Goal: Check status: Check status

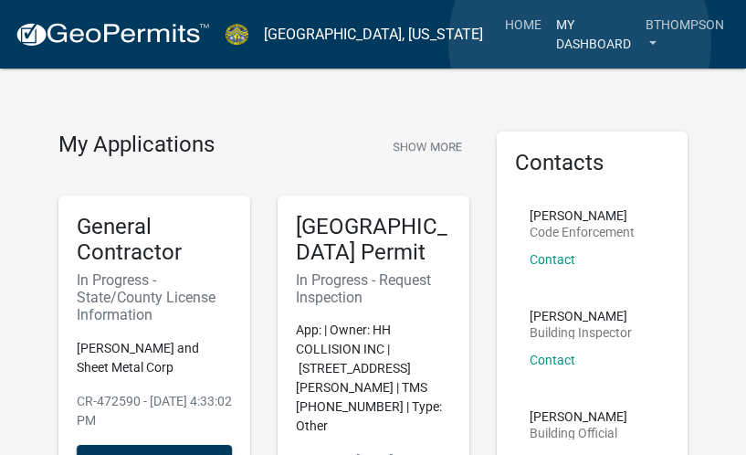
click at [580, 43] on link "My Dashboard" at bounding box center [593, 34] width 89 height 54
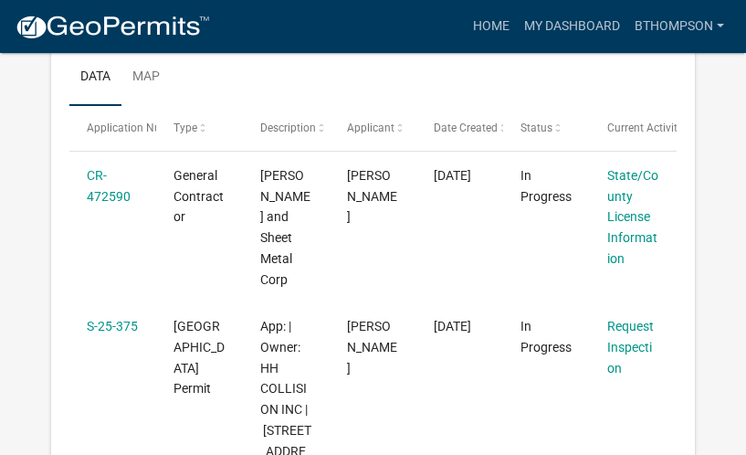
scroll to position [301, 0]
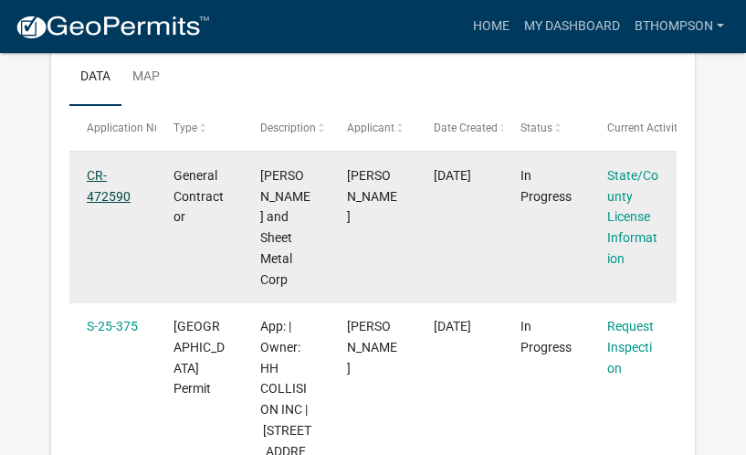
click at [99, 192] on link "CR-472590" at bounding box center [109, 186] width 44 height 36
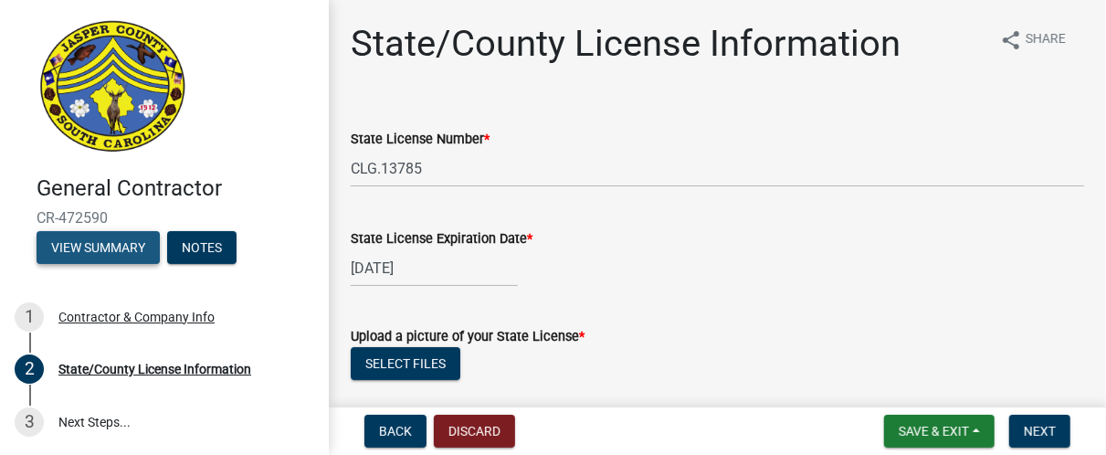
click at [113, 246] on button "View Summary" at bounding box center [98, 247] width 123 height 33
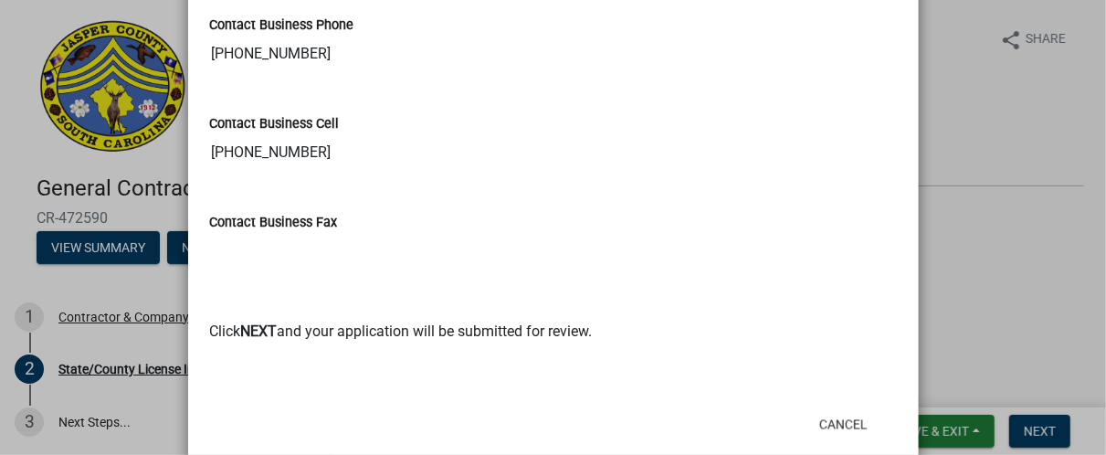
scroll to position [1423, 0]
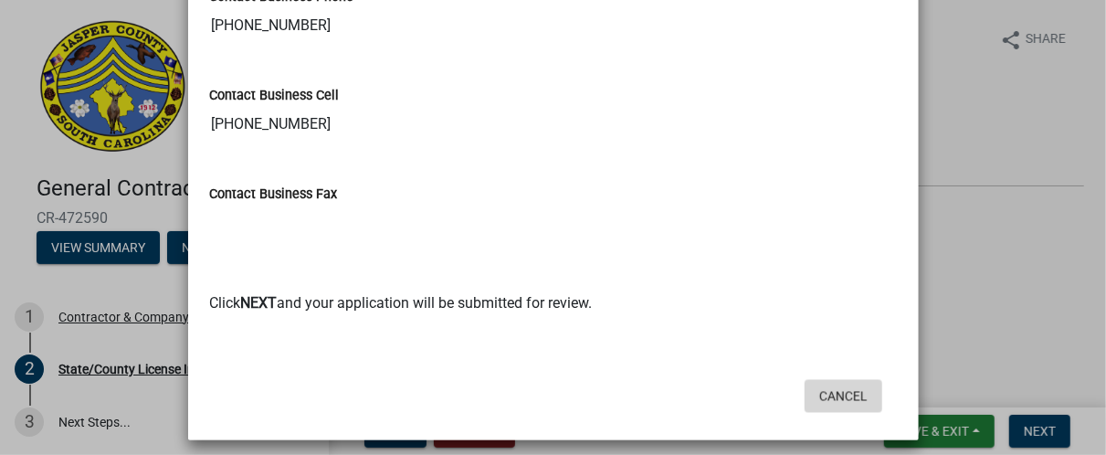
click at [745, 381] on button "Cancel" at bounding box center [843, 396] width 78 height 33
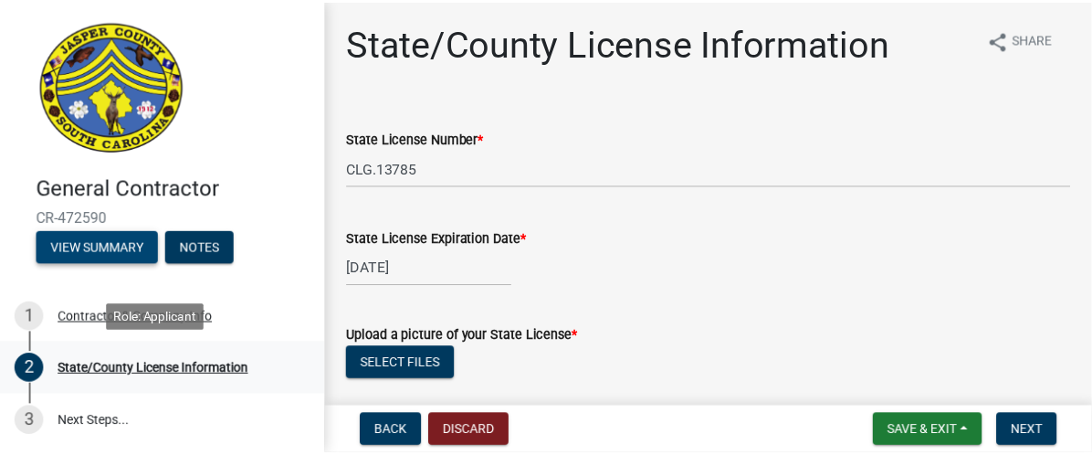
scroll to position [0, 0]
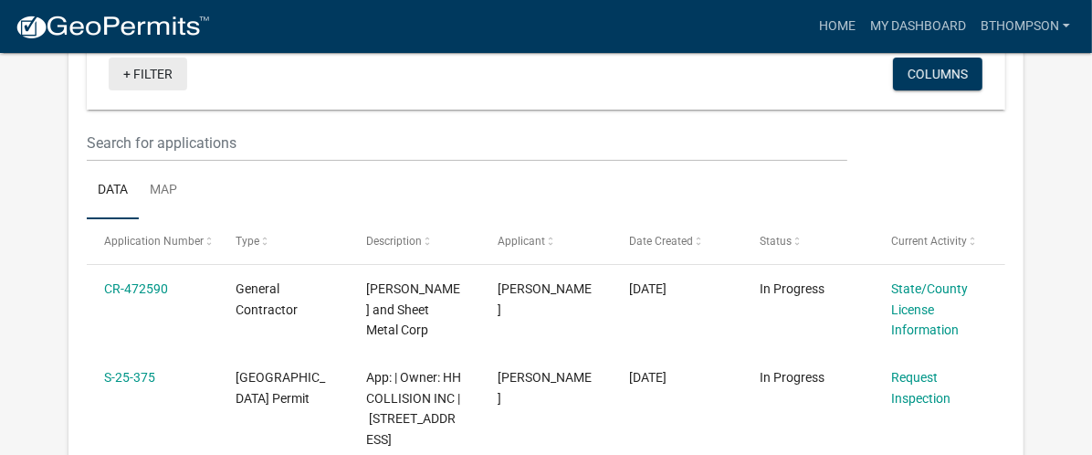
scroll to position [190, 0]
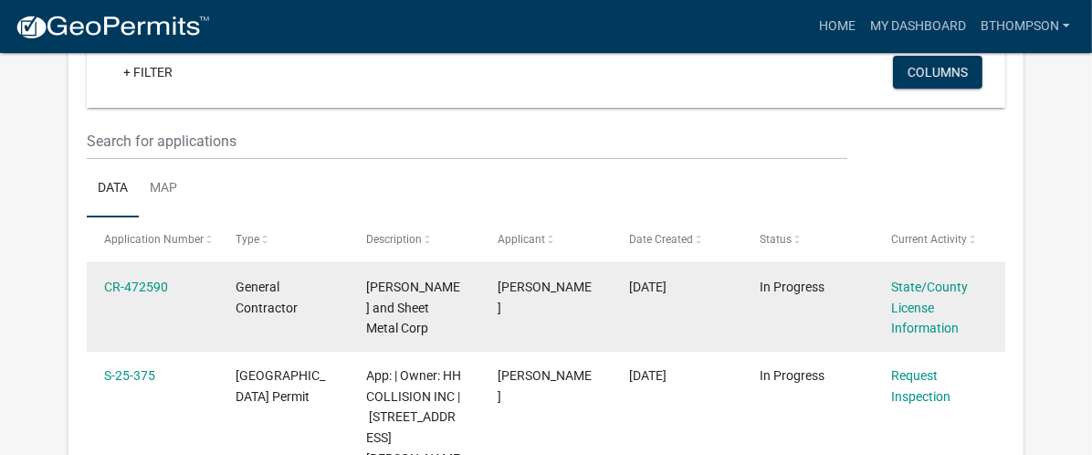
click at [745, 295] on div "State/County License Information" at bounding box center [939, 308] width 96 height 62
click at [745, 326] on link "State/County License Information" at bounding box center [929, 307] width 77 height 57
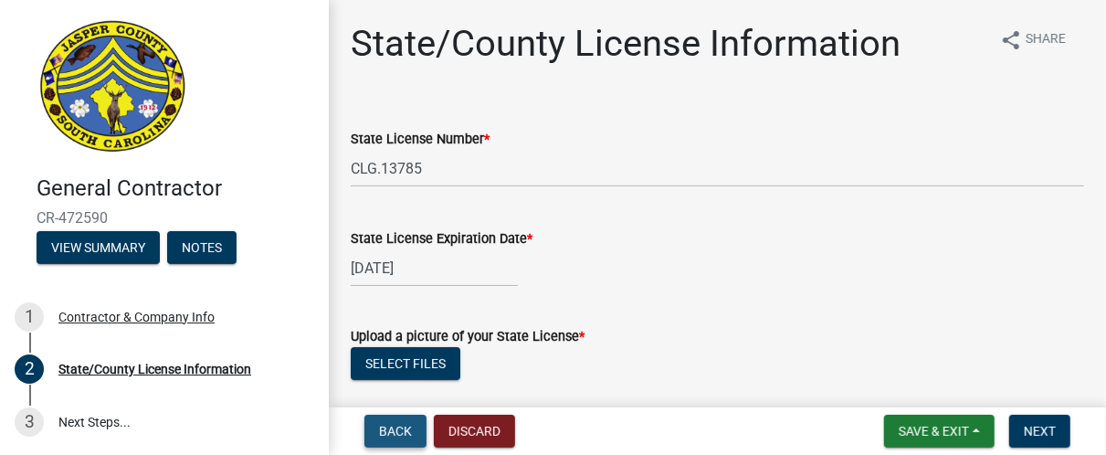
click at [402, 434] on span "Back" at bounding box center [395, 431] width 33 height 15
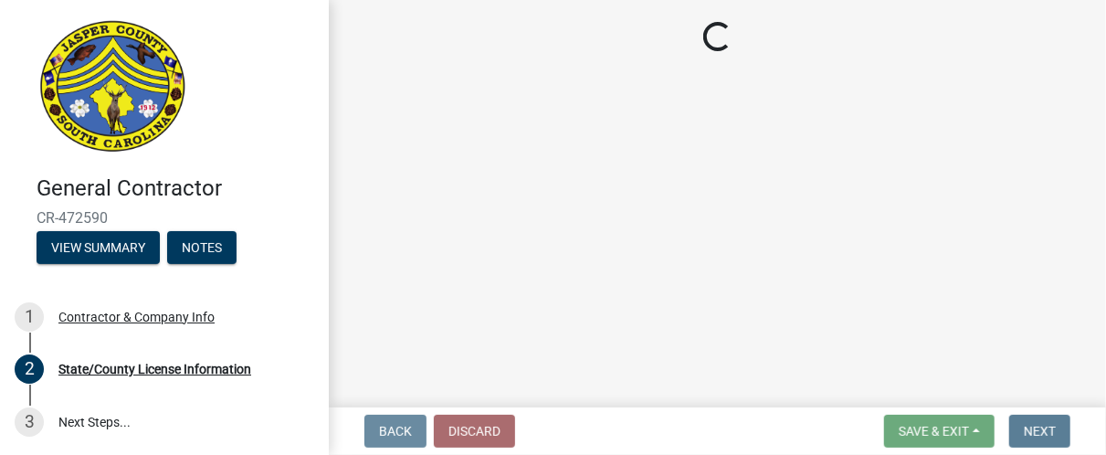
select select "OH"
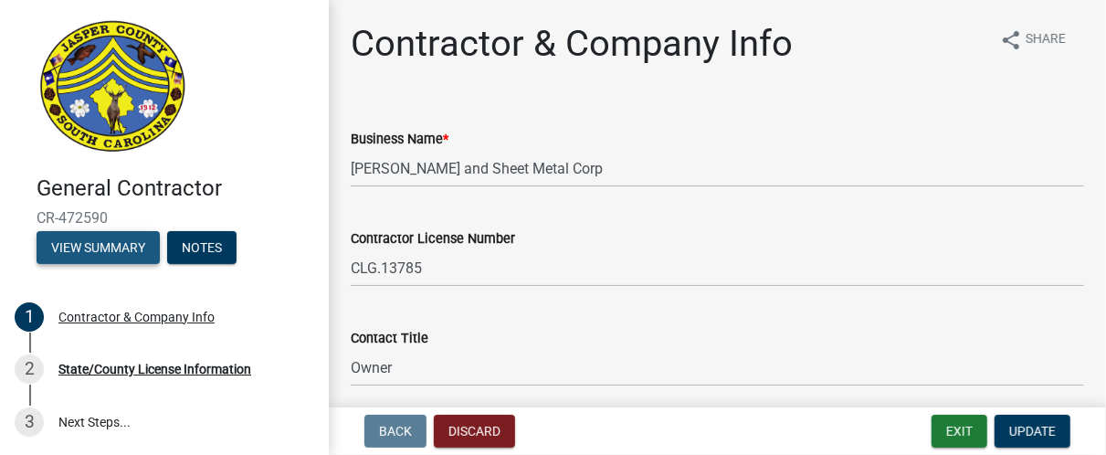
click at [123, 247] on button "View Summary" at bounding box center [98, 247] width 123 height 33
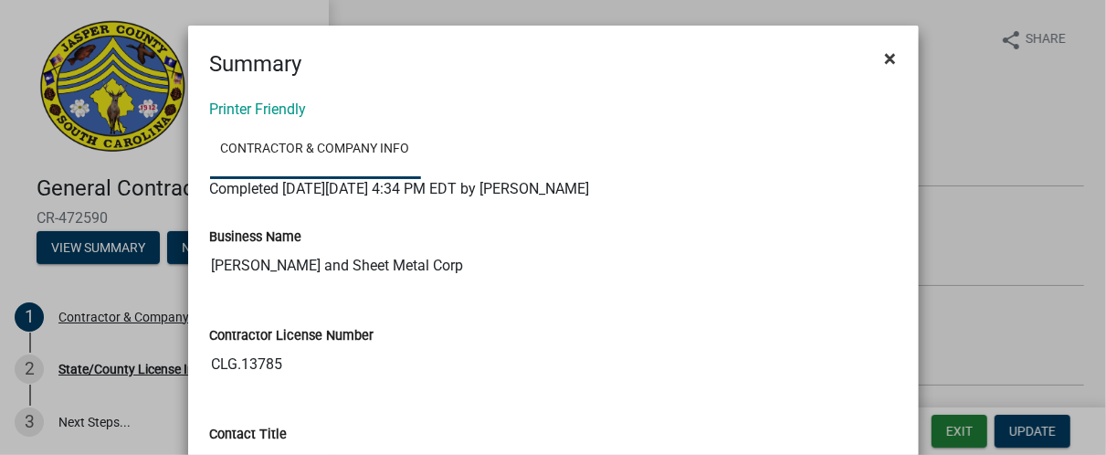
click at [745, 55] on button "×" at bounding box center [890, 58] width 41 height 51
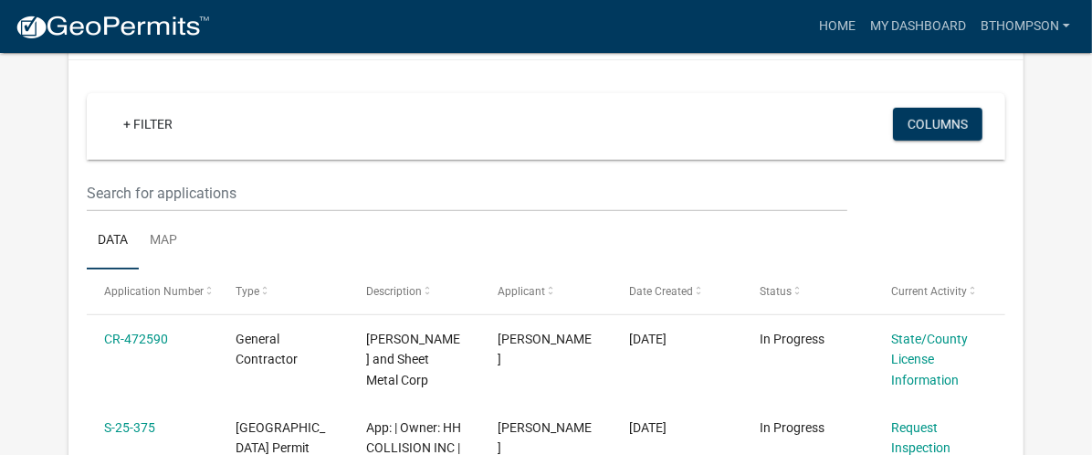
scroll to position [917, 0]
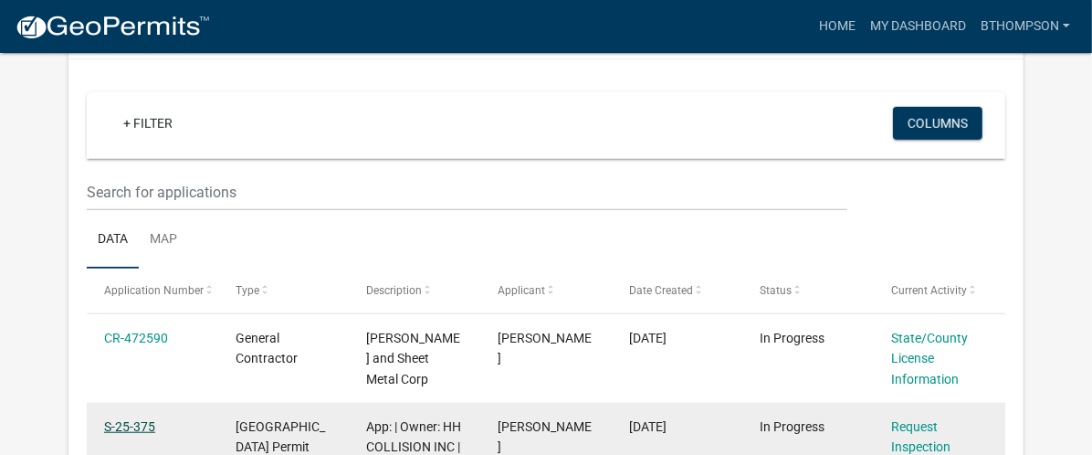
click at [141, 419] on link "S-25-375" at bounding box center [129, 426] width 51 height 15
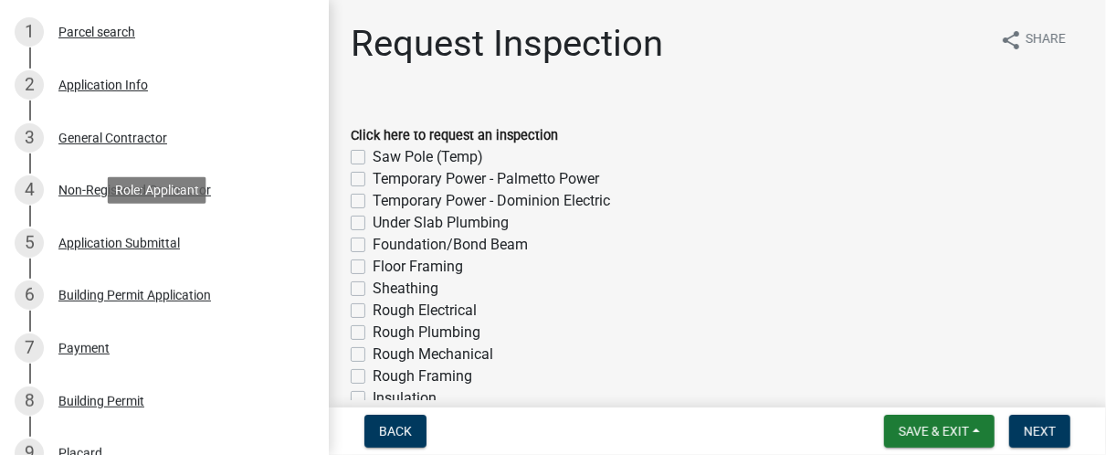
scroll to position [312, 0]
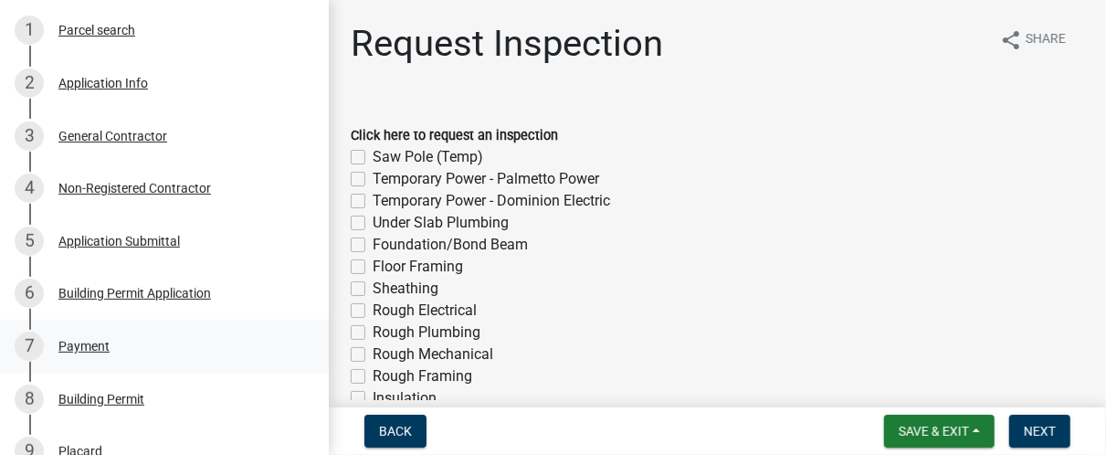
click at [76, 343] on div "Payment" at bounding box center [83, 346] width 51 height 13
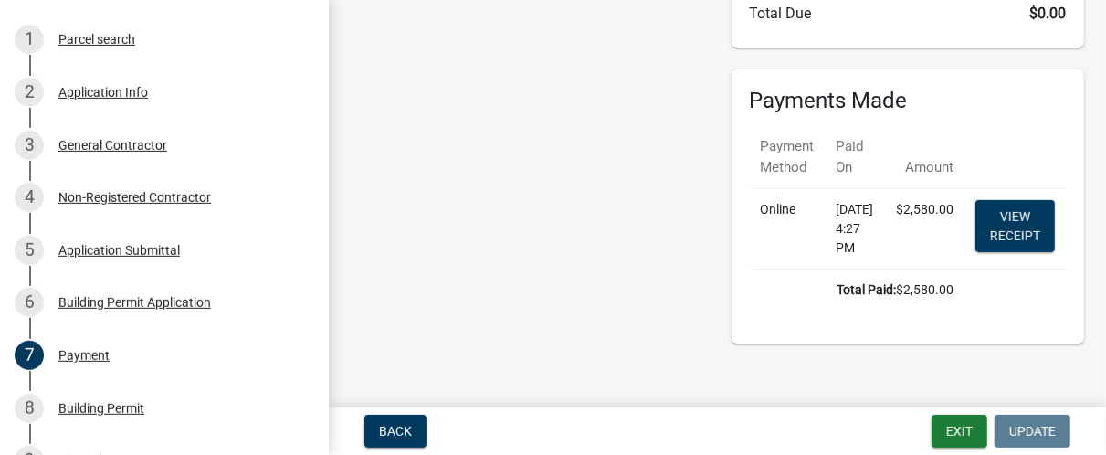
scroll to position [327, 0]
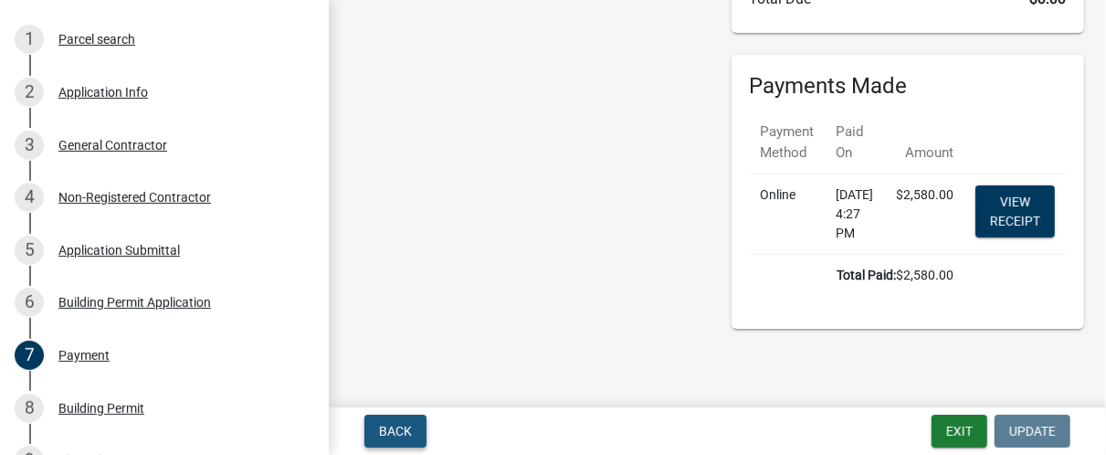
click at [395, 425] on span "Back" at bounding box center [395, 431] width 33 height 15
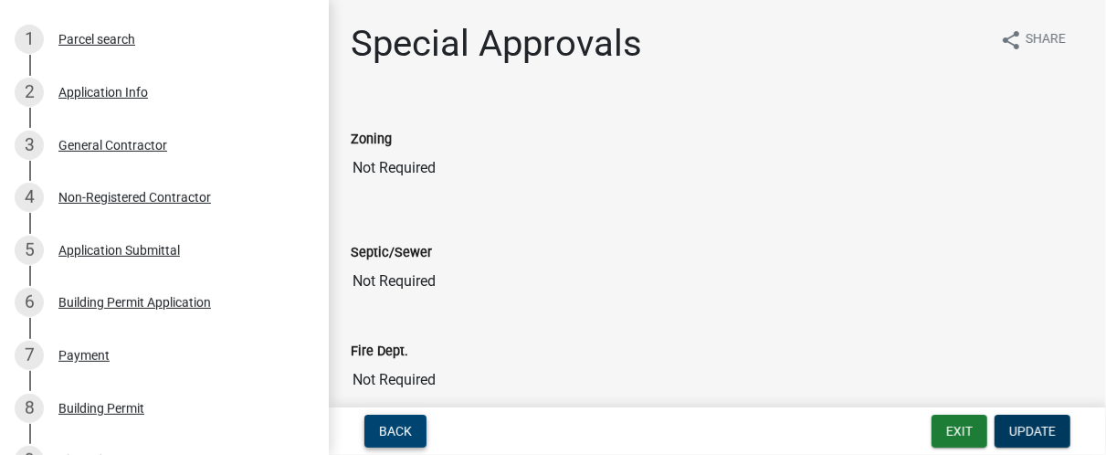
click at [384, 441] on button "Back" at bounding box center [395, 430] width 62 height 33
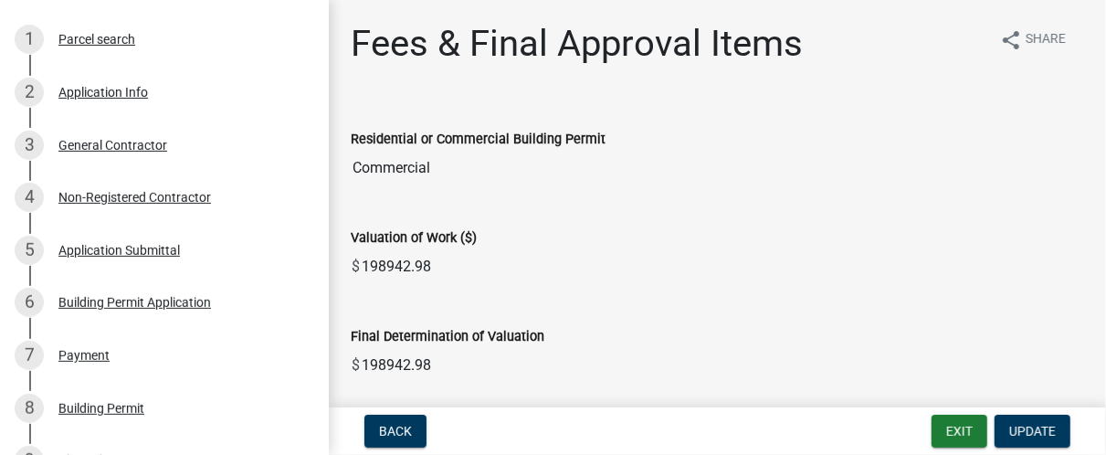
click at [397, 370] on input "198942.98" at bounding box center [722, 365] width 724 height 37
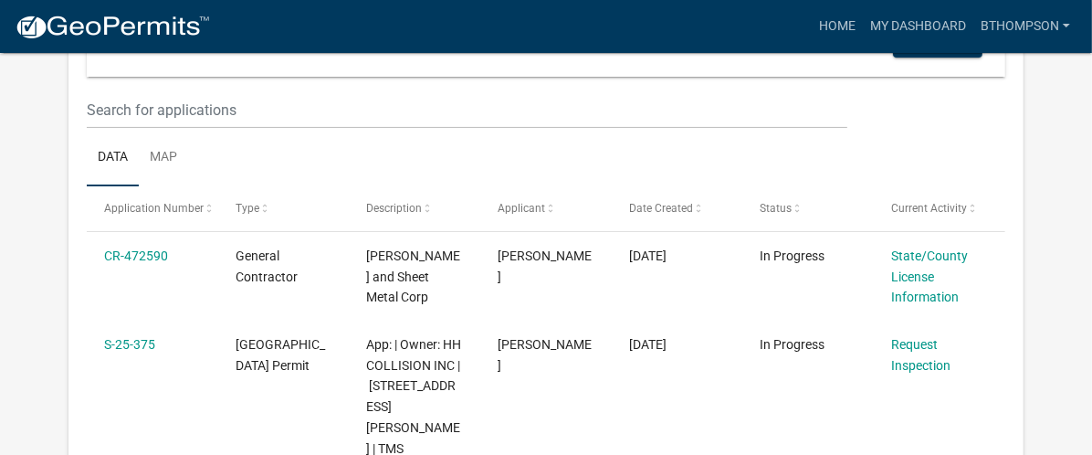
scroll to position [221, 0]
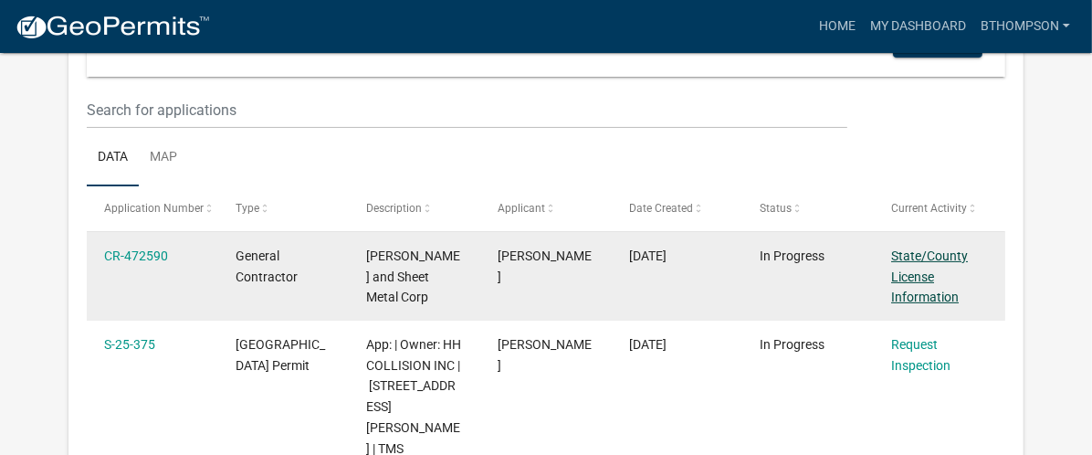
click at [745, 294] on link "State/County License Information" at bounding box center [929, 276] width 77 height 57
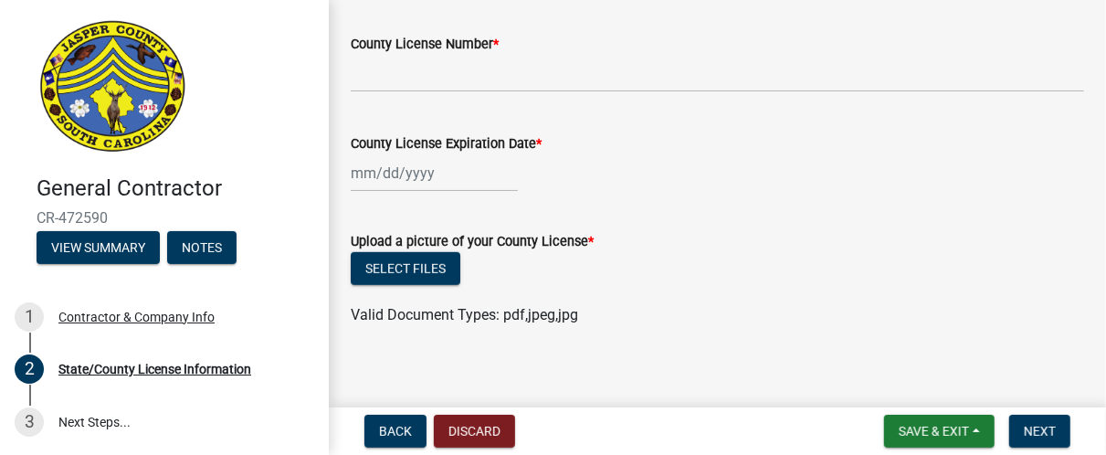
scroll to position [509, 0]
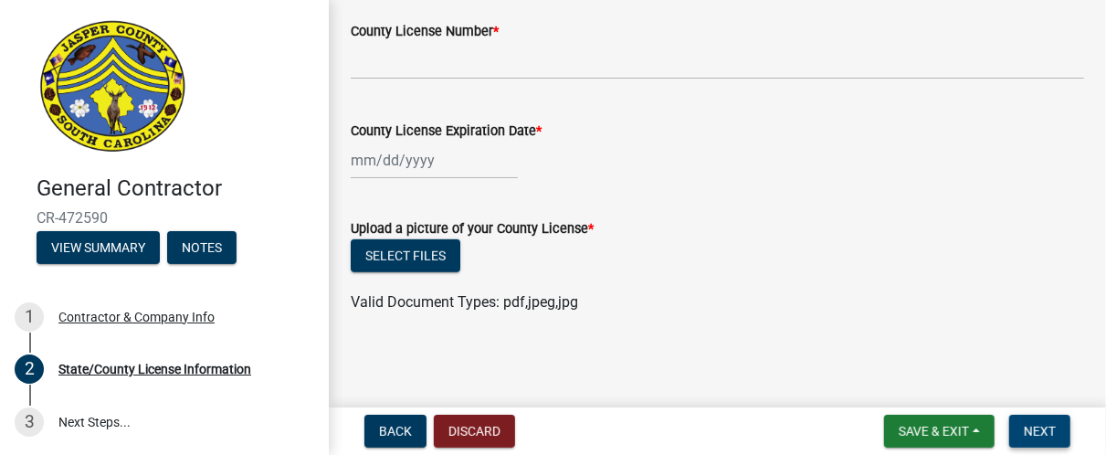
click at [745, 425] on span "Next" at bounding box center [1039, 431] width 32 height 15
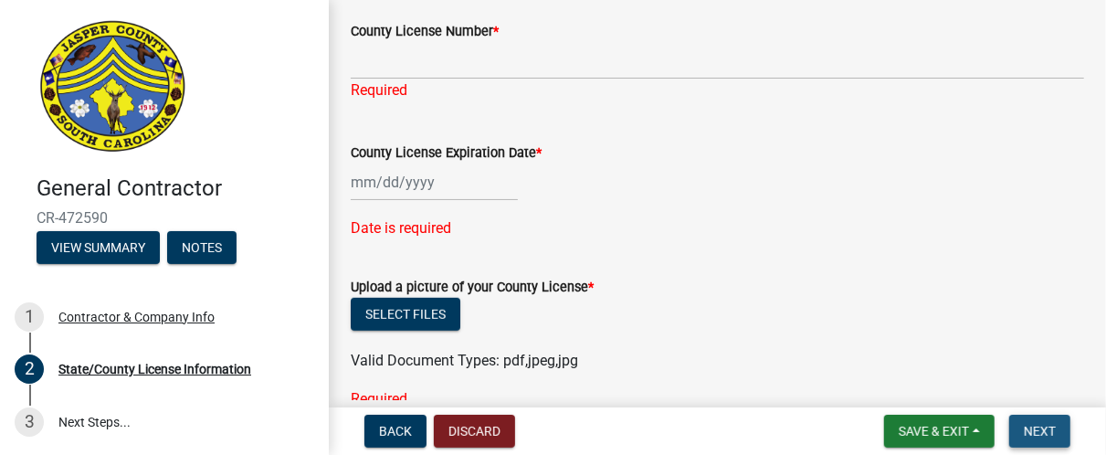
click at [745, 425] on span "Next" at bounding box center [1039, 431] width 32 height 15
click at [83, 246] on button "View Summary" at bounding box center [98, 247] width 123 height 33
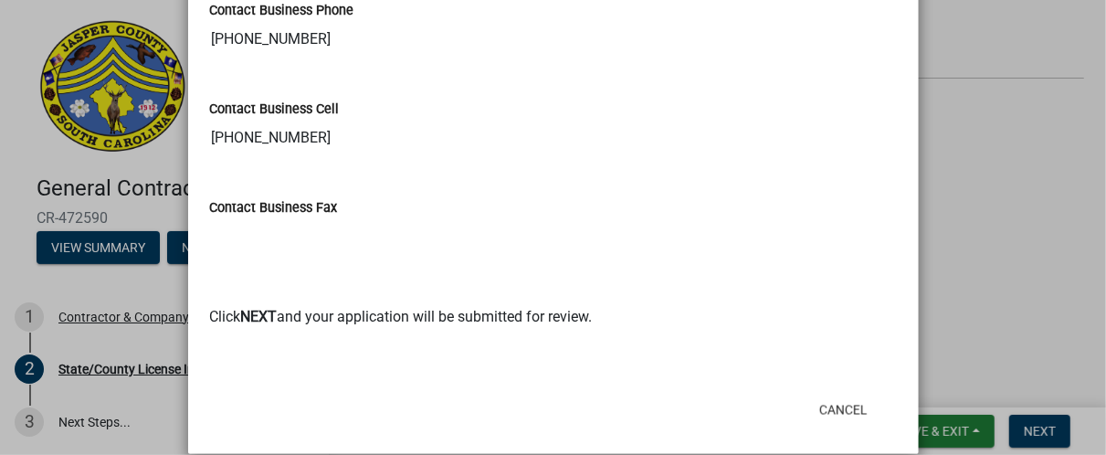
scroll to position [1423, 0]
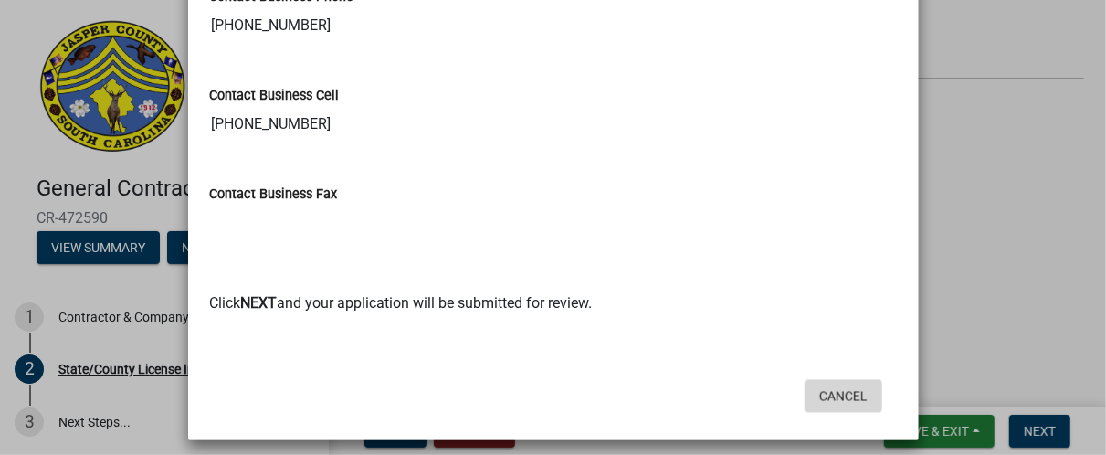
click at [745, 386] on button "Cancel" at bounding box center [843, 396] width 78 height 33
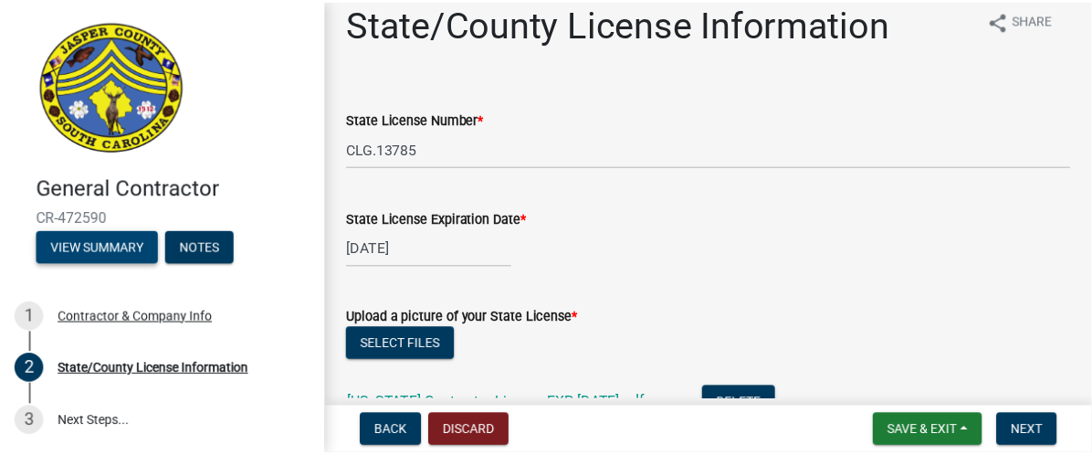
scroll to position [0, 0]
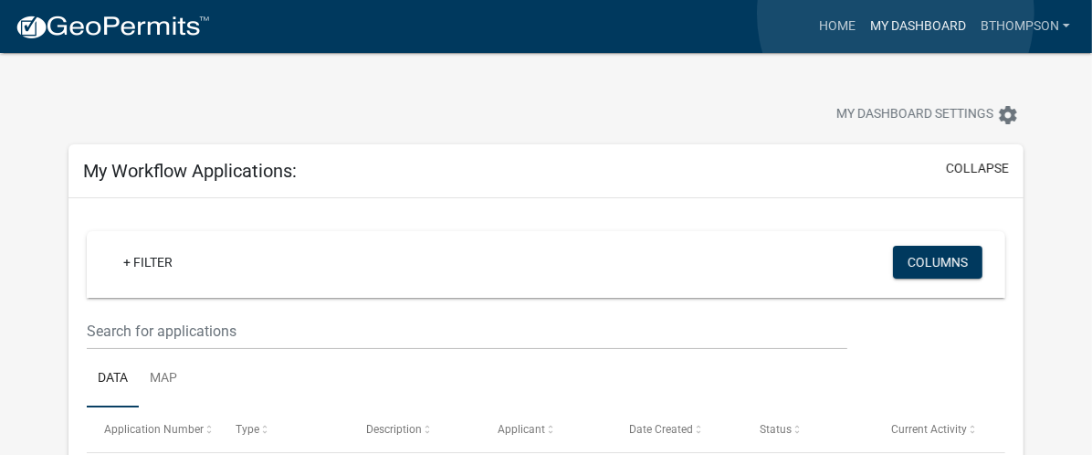
click at [745, 14] on link "My Dashboard" at bounding box center [918, 26] width 110 height 35
click at [745, 18] on link "My Dashboard" at bounding box center [918, 26] width 110 height 35
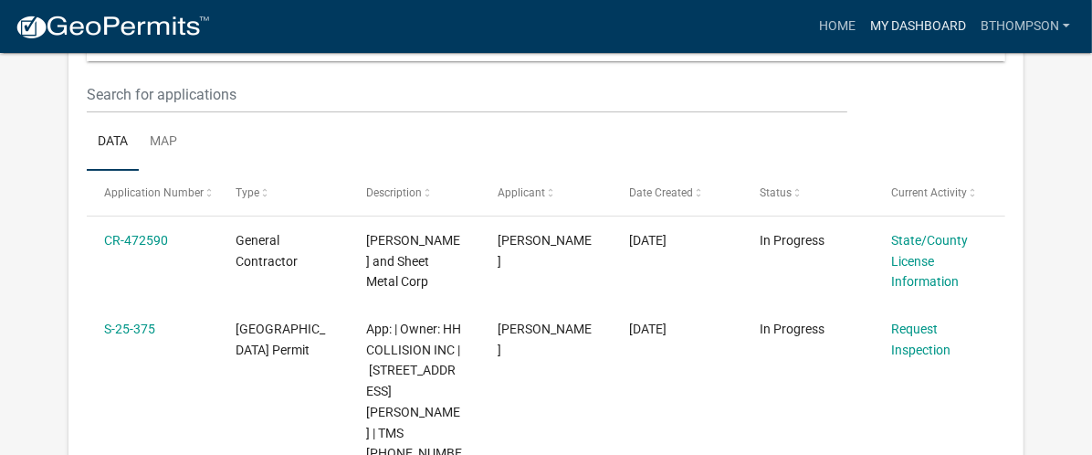
scroll to position [261, 0]
